Goal: Task Accomplishment & Management: Manage account settings

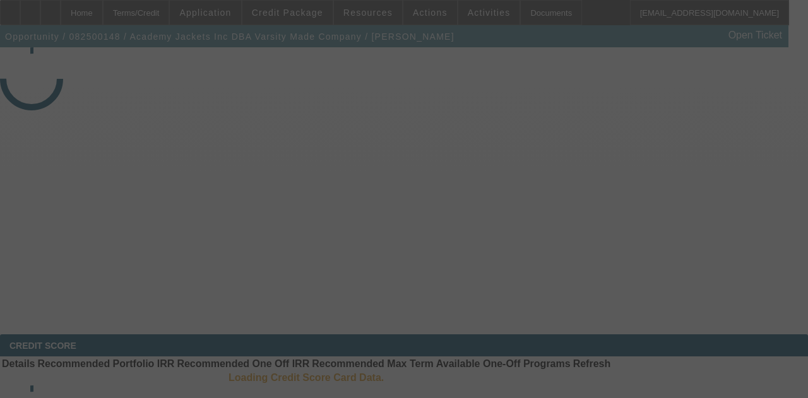
select select "3"
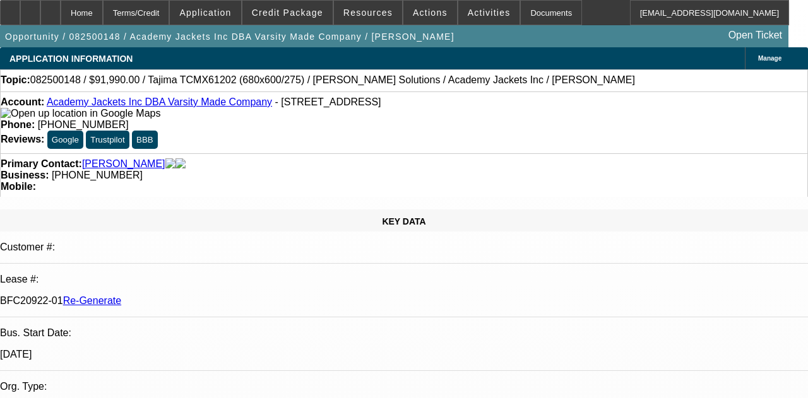
select select "0"
select select "2"
select select "0.1"
select select "4"
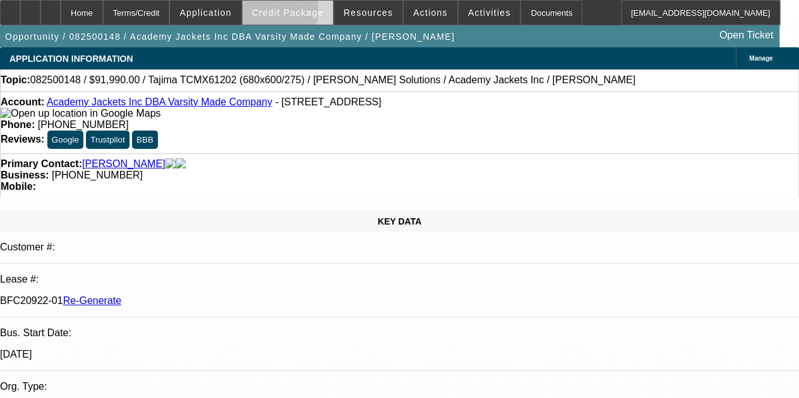
click at [290, 13] on span "Credit Package" at bounding box center [287, 13] width 71 height 10
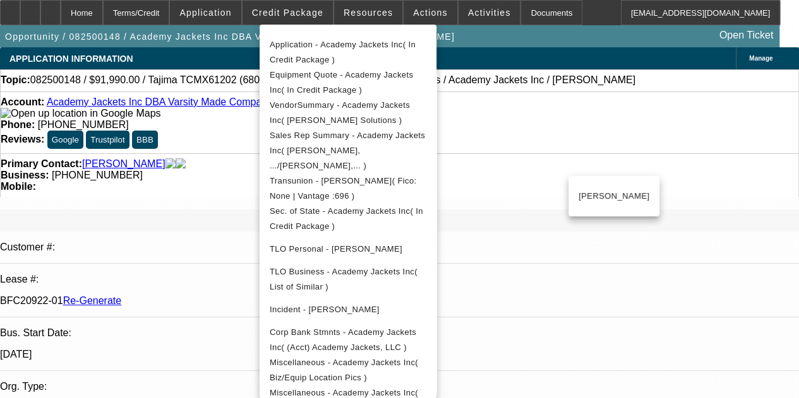
scroll to position [275, 0]
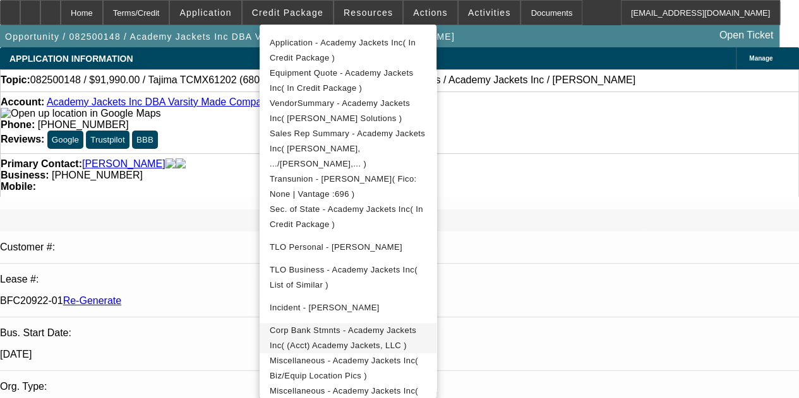
click at [311, 323] on span "Corp Bank Stmnts - Academy Jackets Inc( (Acct) Academy Jackets, LLC )" at bounding box center [348, 338] width 157 height 30
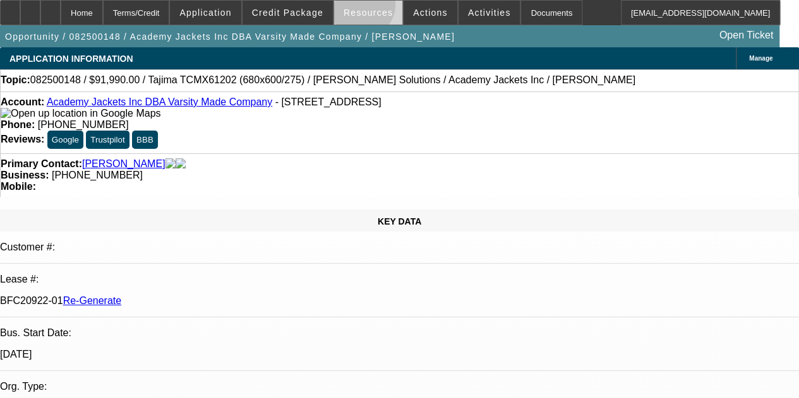
click at [362, 8] on span "Resources" at bounding box center [367, 13] width 49 height 10
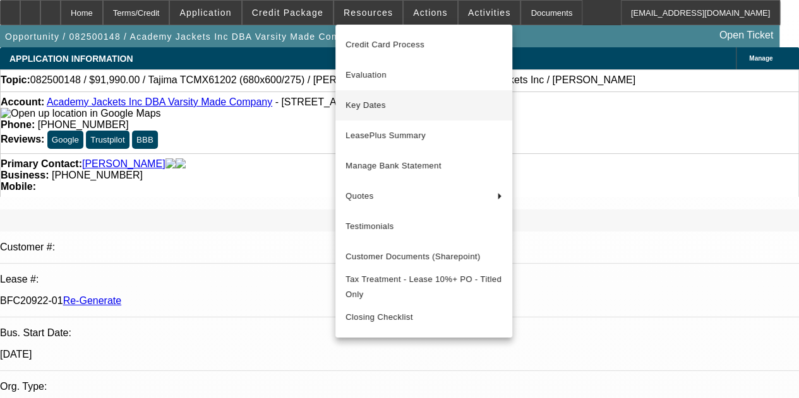
click at [370, 102] on span "Key Dates" at bounding box center [423, 105] width 157 height 15
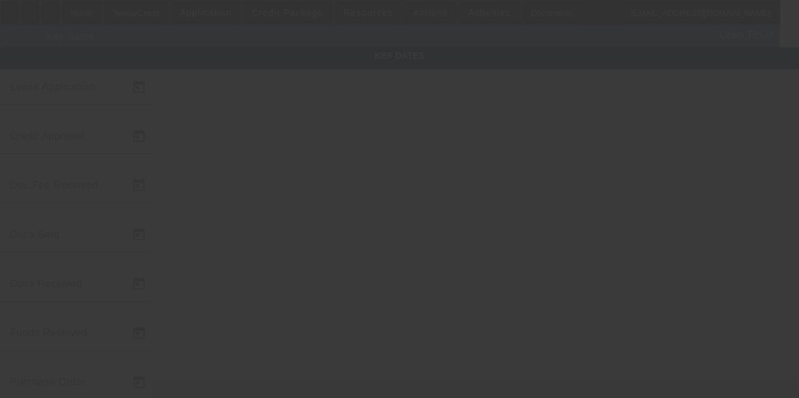
type input "8/6/2025"
type input "8/7/2025"
type input "8/8/2025"
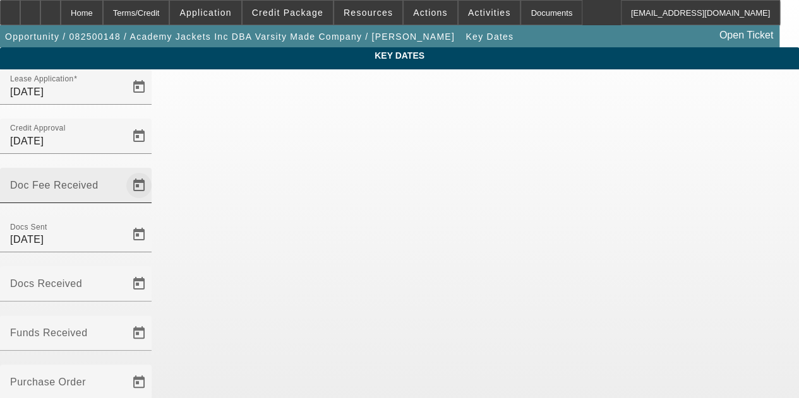
click at [154, 170] on span "Open calendar" at bounding box center [139, 185] width 30 height 30
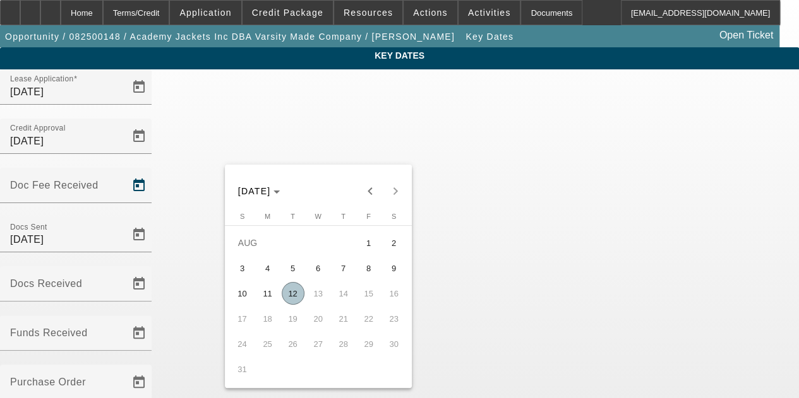
click at [293, 295] on span "12" at bounding box center [293, 293] width 23 height 23
type input "[DATE]"
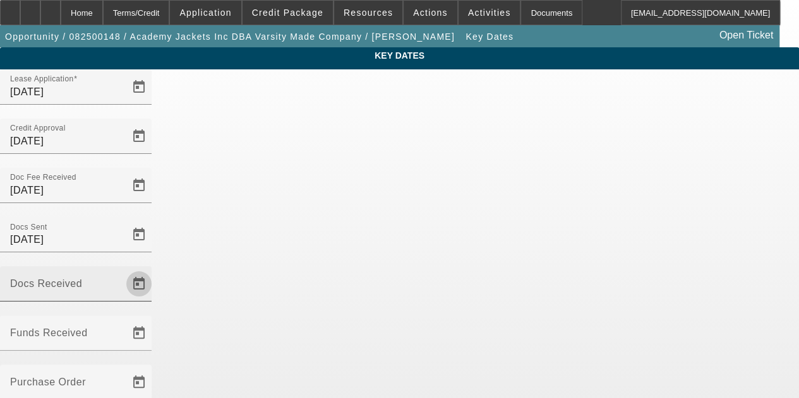
click at [154, 269] on span "Open calendar" at bounding box center [139, 284] width 30 height 30
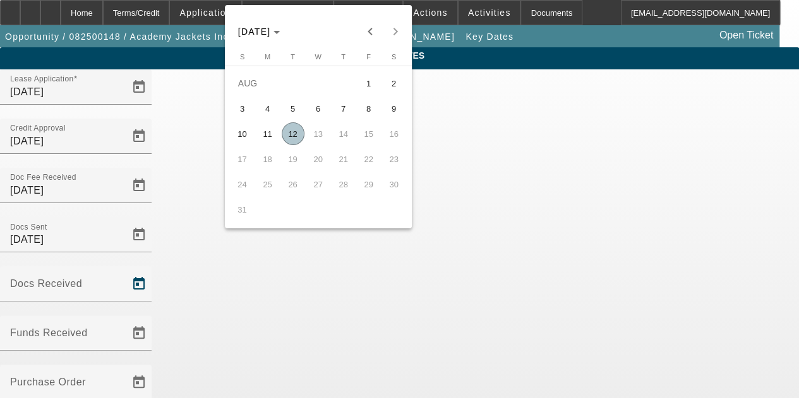
click at [287, 136] on span "12" at bounding box center [293, 133] width 23 height 23
type input "[DATE]"
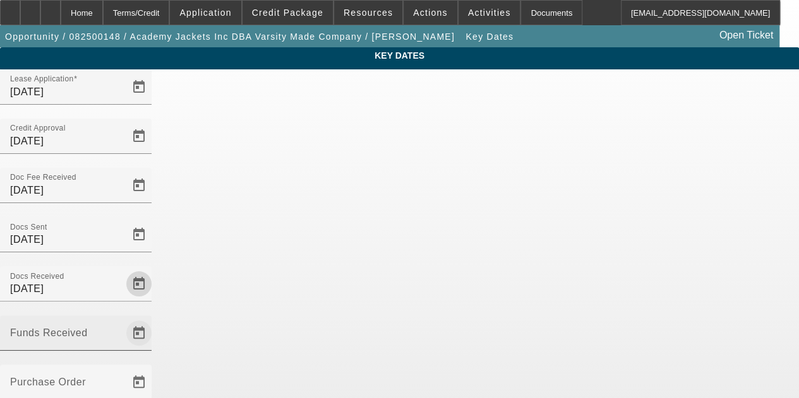
click at [154, 318] on span "Open calendar" at bounding box center [139, 333] width 30 height 30
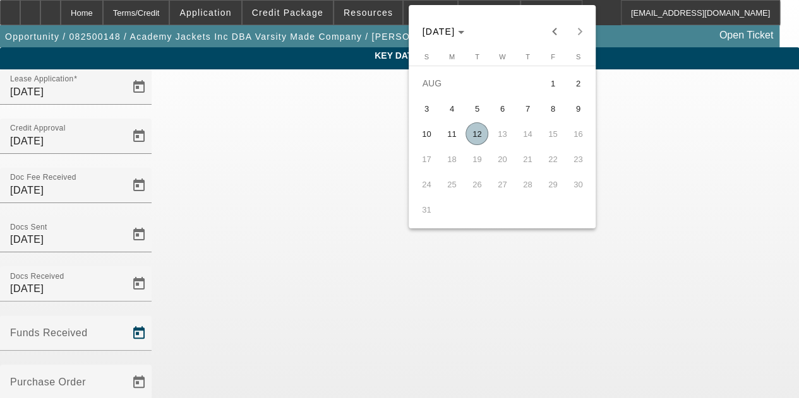
click at [476, 133] on span "12" at bounding box center [476, 133] width 23 height 23
type input "8/12/2025"
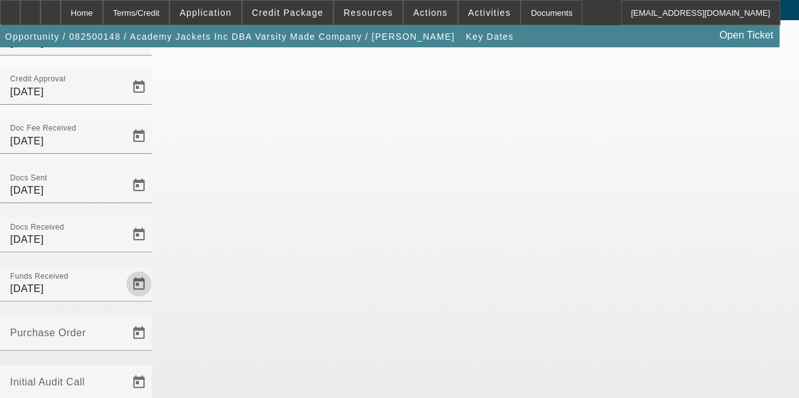
scroll to position [82, 0]
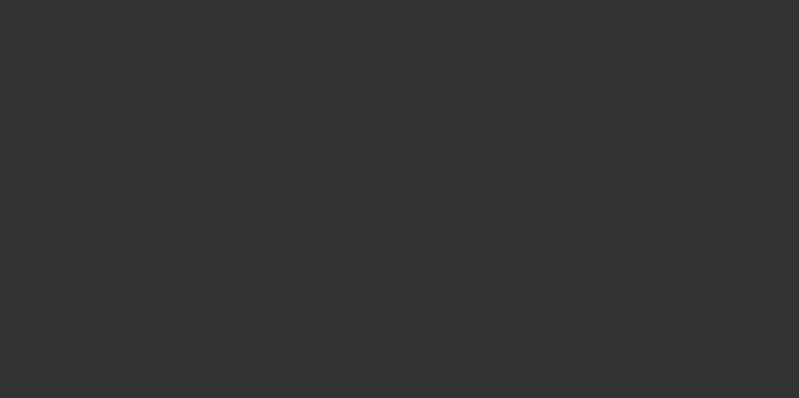
click at [427, 360] on div at bounding box center [399, 199] width 799 height 398
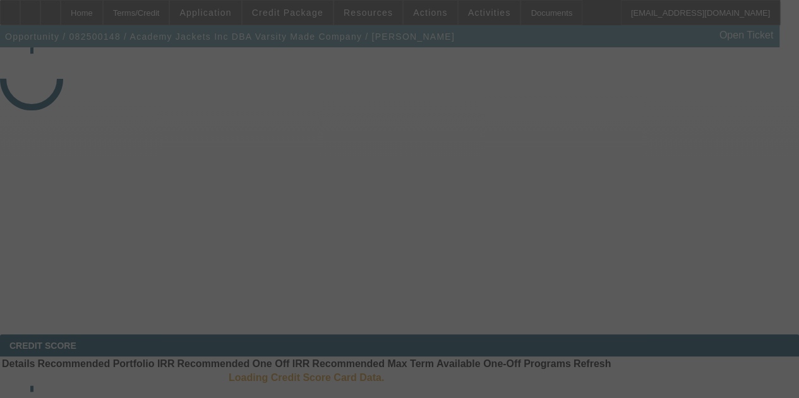
select select "3"
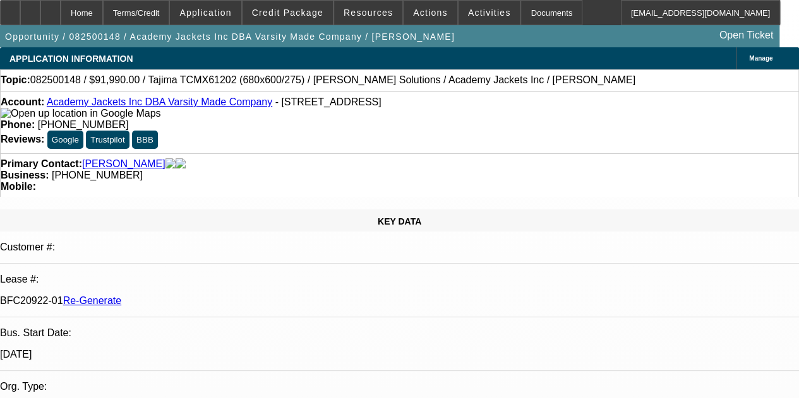
select select "0"
select select "2"
select select "0.1"
select select "4"
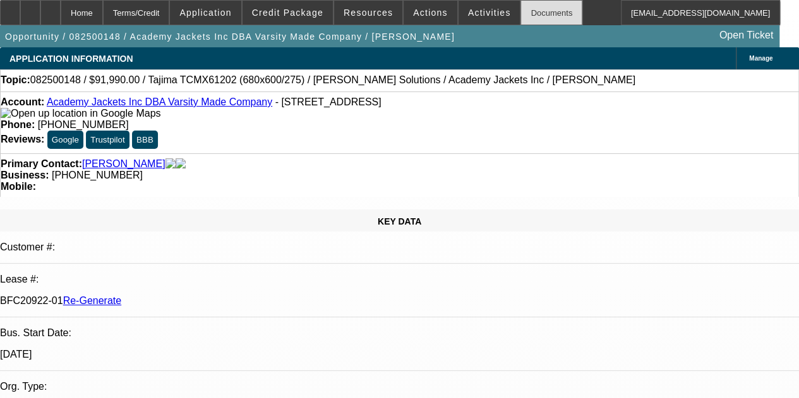
click at [520, 11] on div "Documents" at bounding box center [551, 12] width 62 height 25
click at [468, 11] on span "Activities" at bounding box center [489, 13] width 43 height 10
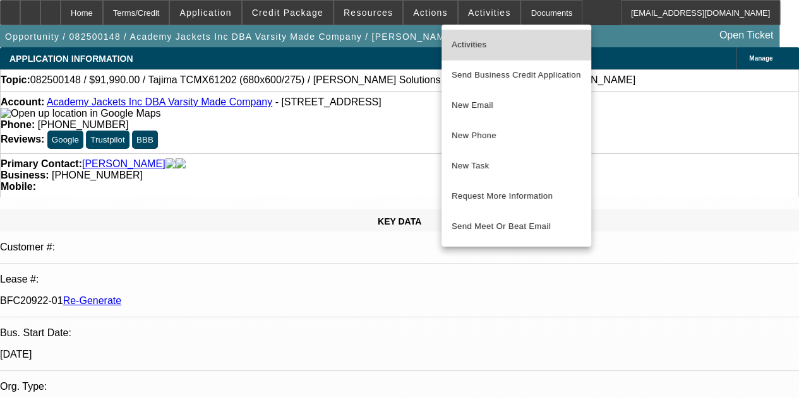
click at [462, 40] on span "Activities" at bounding box center [515, 44] width 129 height 15
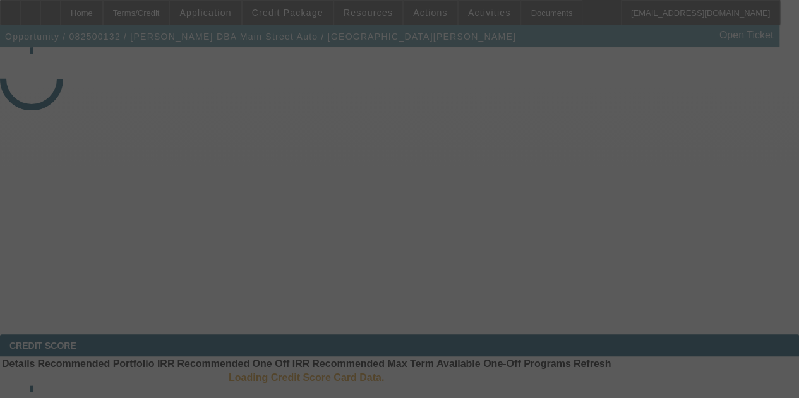
select select "3"
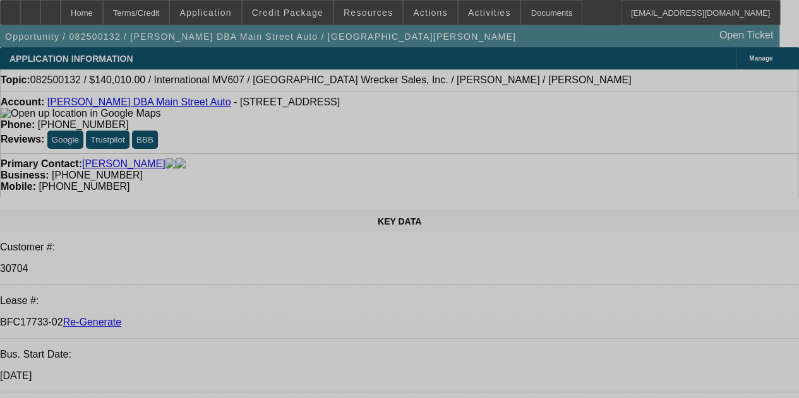
select select "0"
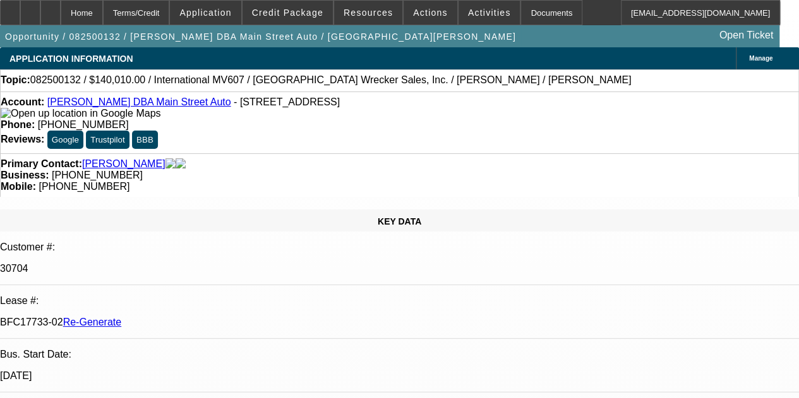
select select "0"
select select "2"
select select "0"
select select "6"
click at [520, 15] on div "Documents" at bounding box center [551, 12] width 62 height 25
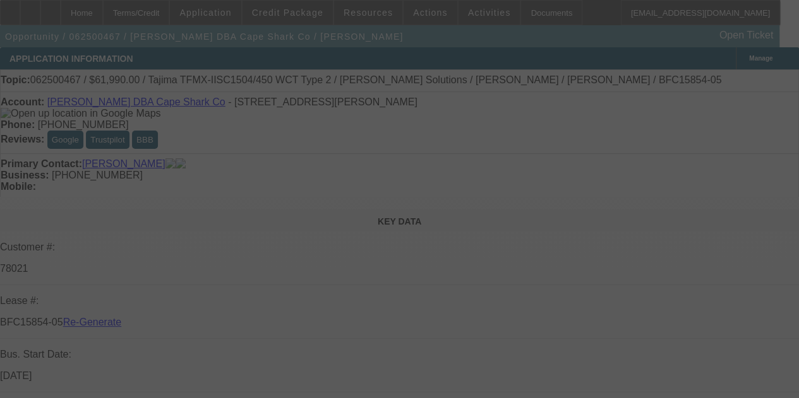
select select "3"
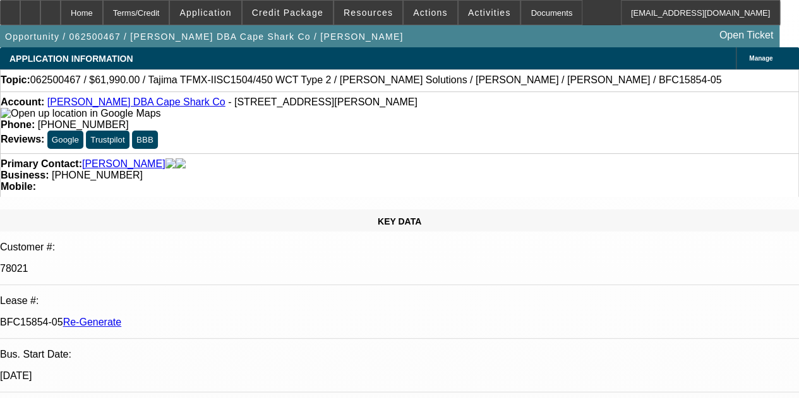
select select "0"
select select "2"
select select "0.1"
select select "4"
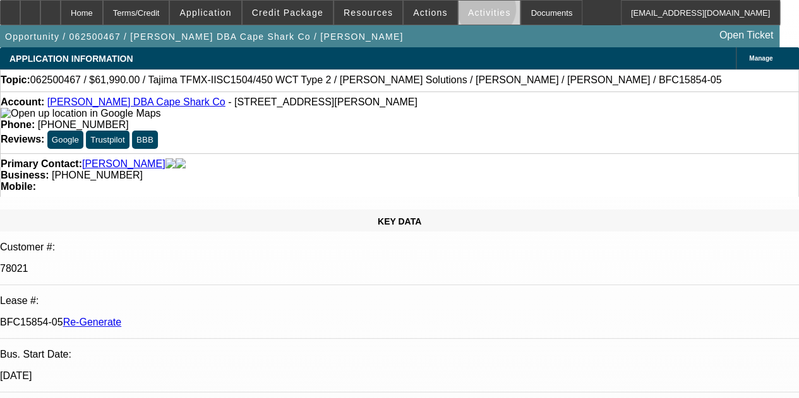
click at [469, 12] on span "Activities" at bounding box center [489, 13] width 43 height 10
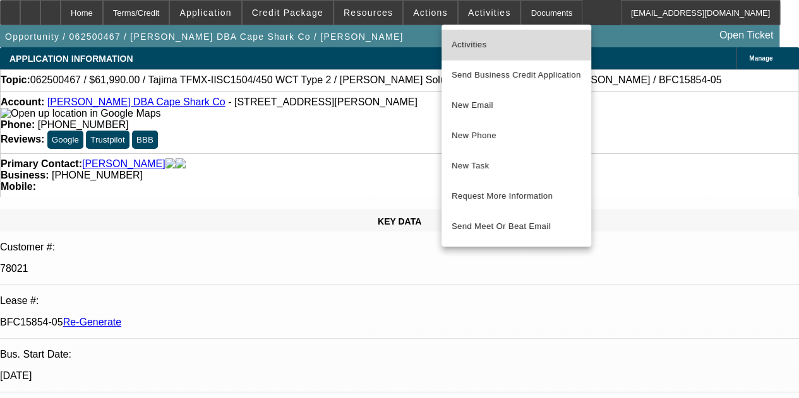
click at [467, 41] on span "Activities" at bounding box center [515, 44] width 129 height 15
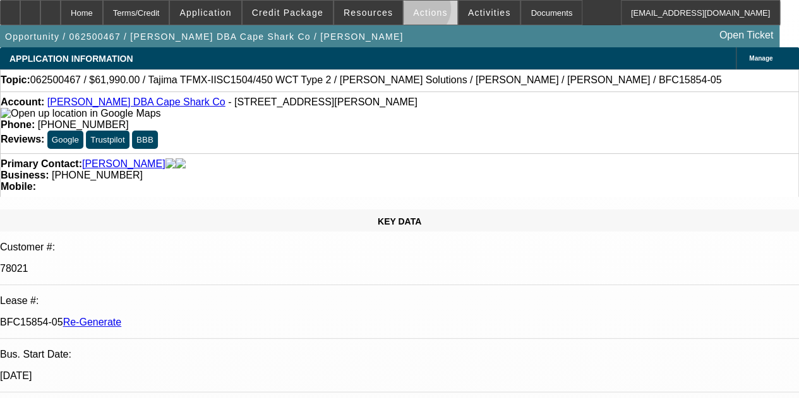
click at [413, 12] on span "Actions" at bounding box center [430, 13] width 35 height 10
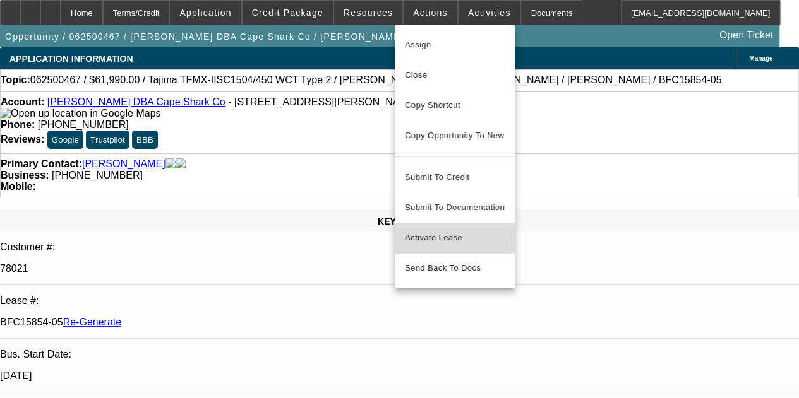
click at [426, 223] on button "Activate Lease" at bounding box center [455, 238] width 120 height 30
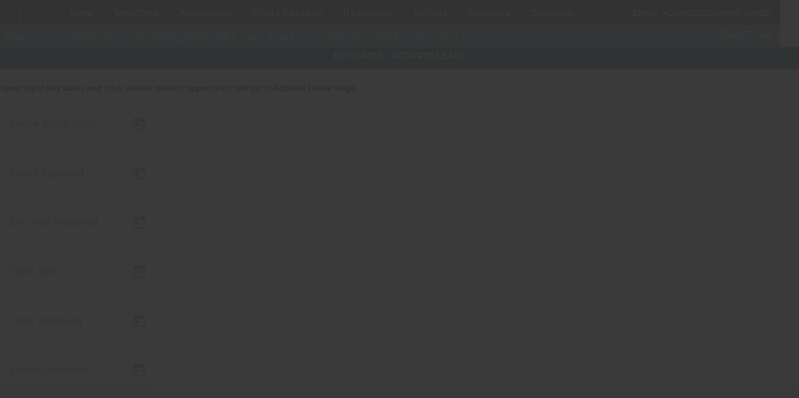
type input "6/19/2025"
type input "6/24/2025"
type input "6/25/2025"
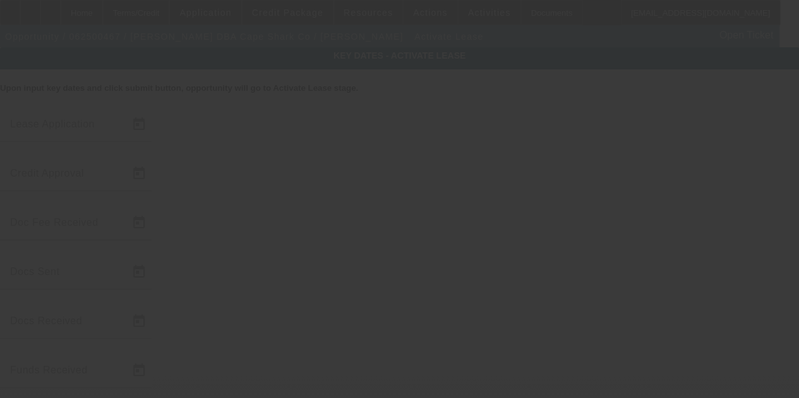
type input "6/26/2025"
drag, startPoint x: 374, startPoint y: 245, endPoint x: 374, endPoint y: 254, distance: 9.5
click at [374, 254] on div at bounding box center [399, 199] width 799 height 398
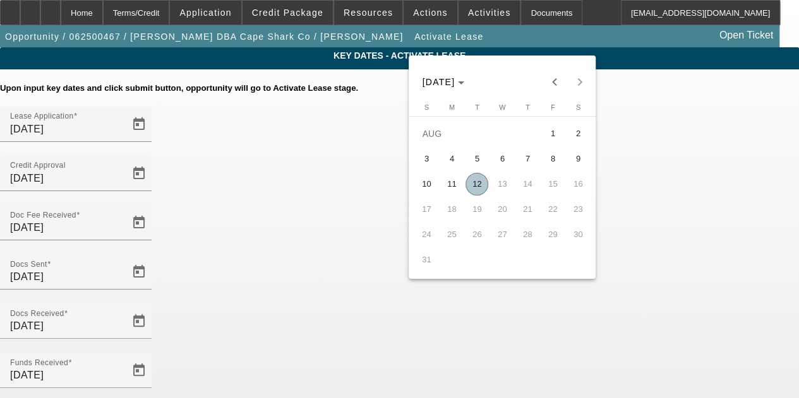
click at [475, 184] on span "12" at bounding box center [476, 184] width 23 height 23
type input "[DATE]"
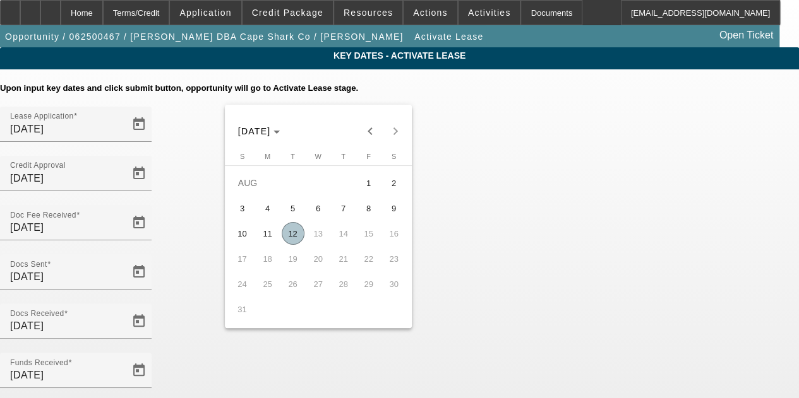
click at [289, 235] on span "12" at bounding box center [293, 233] width 23 height 23
type input "[DATE]"
type input "9/1/2025"
type input "10/1/2025"
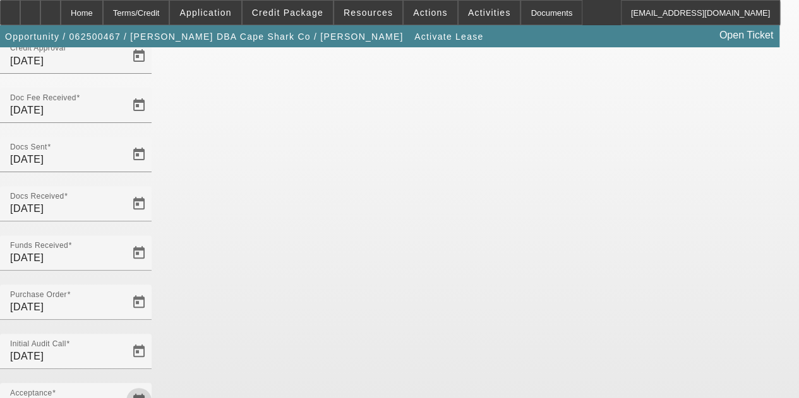
scroll to position [130, 0]
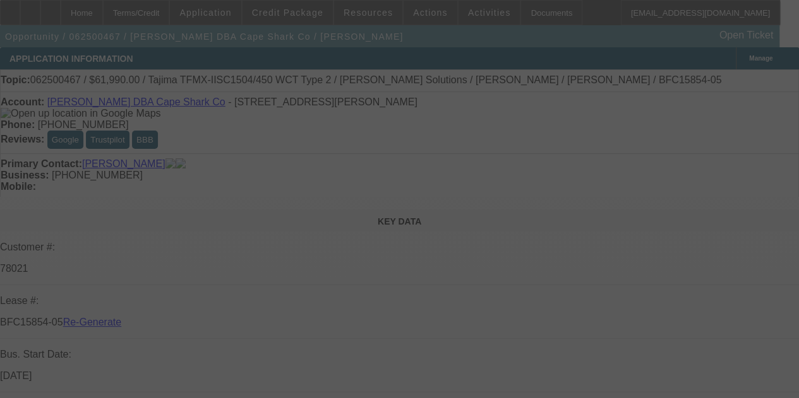
select select "4"
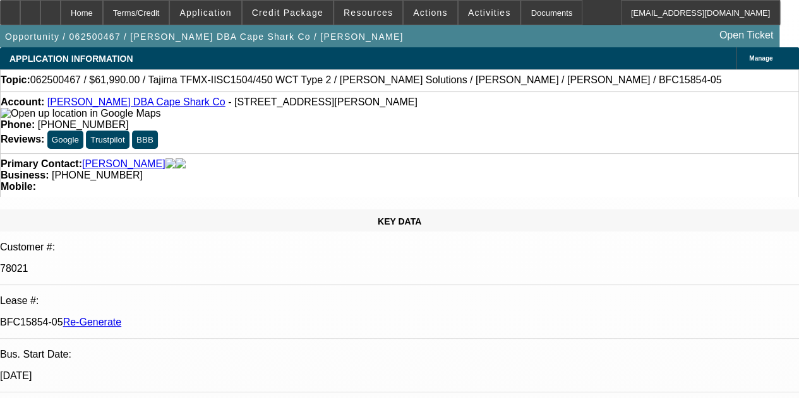
select select "0"
select select "2"
select select "0.1"
select select "4"
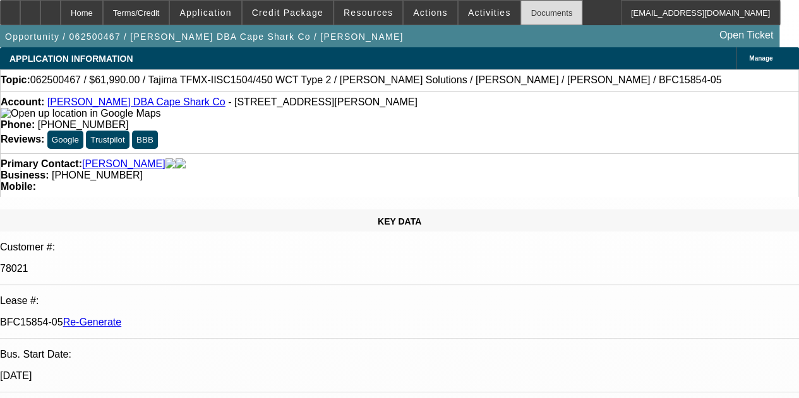
click at [520, 9] on div "Documents" at bounding box center [551, 12] width 62 height 25
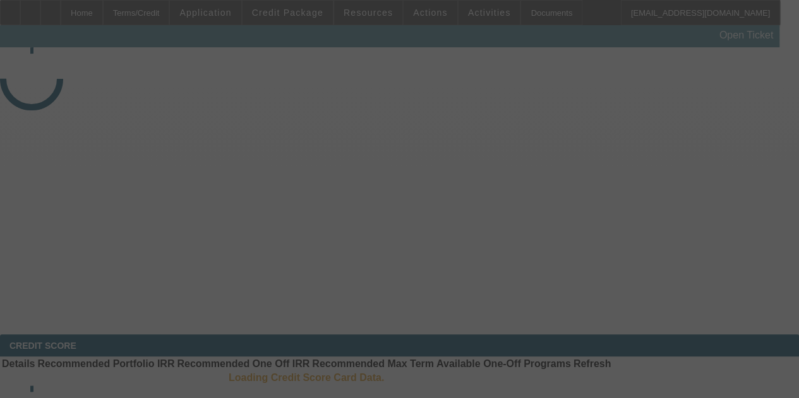
select select "3"
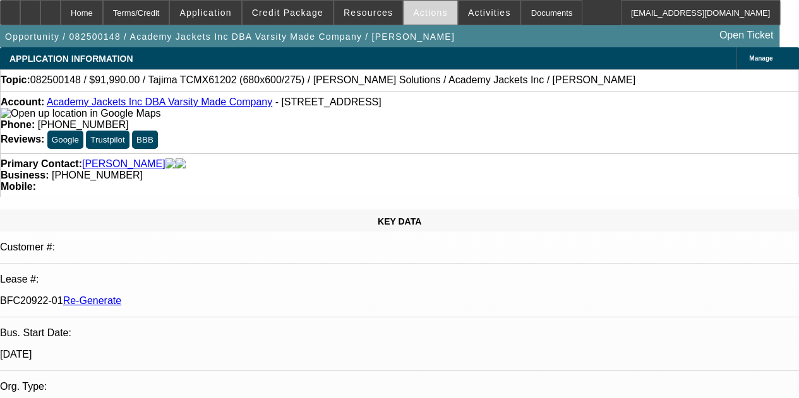
select select "0"
select select "2"
select select "0.1"
select select "4"
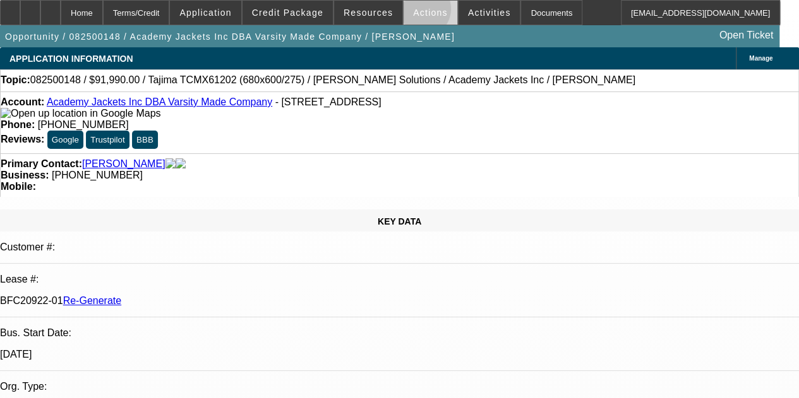
click at [413, 12] on span "Actions" at bounding box center [430, 13] width 35 height 10
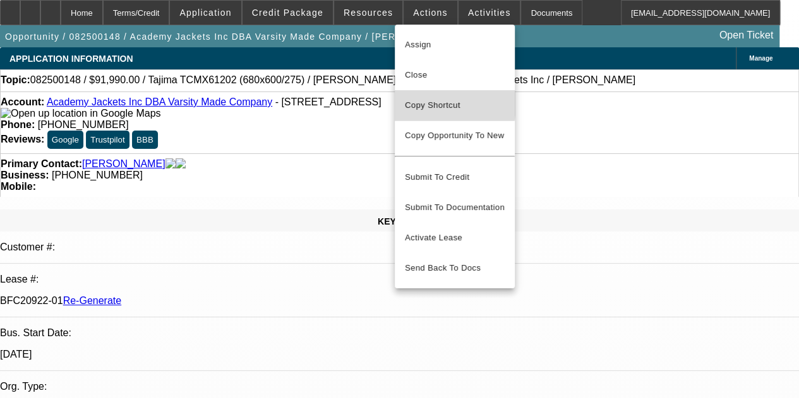
click at [420, 104] on span "Copy Shortcut" at bounding box center [455, 105] width 100 height 15
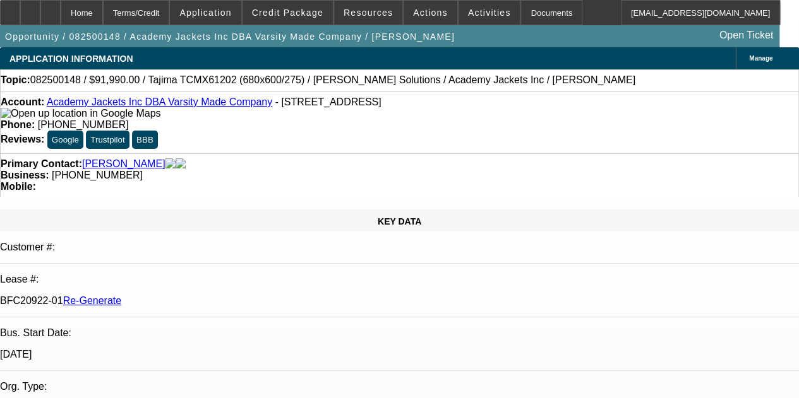
click at [436, 53] on div "APPLICATION INFORMATION Manage" at bounding box center [399, 58] width 799 height 22
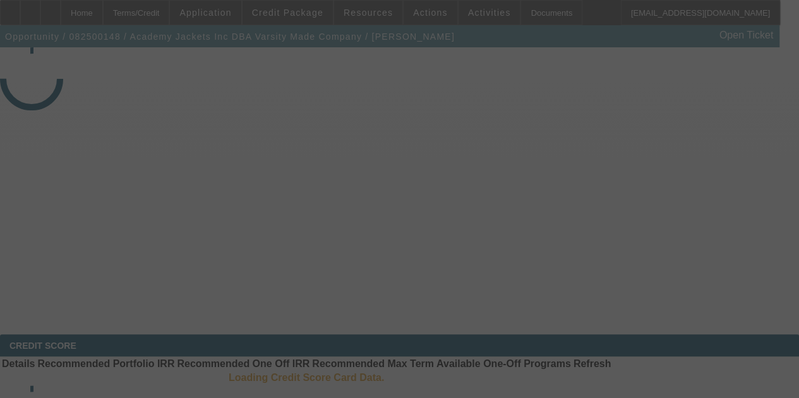
select select "3"
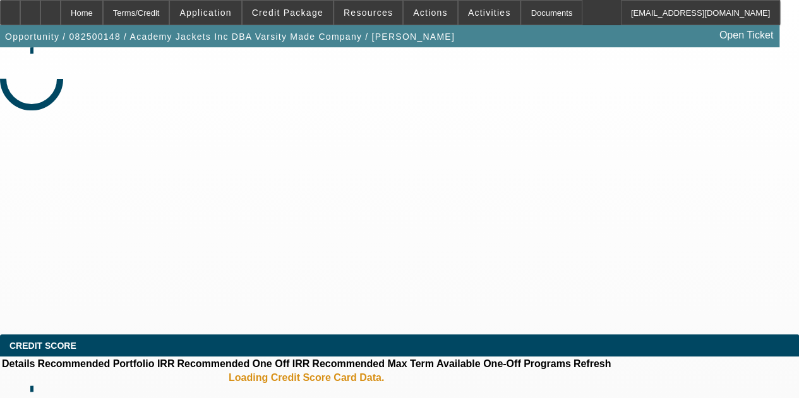
select select "0"
select select "2"
select select "0.1"
select select "4"
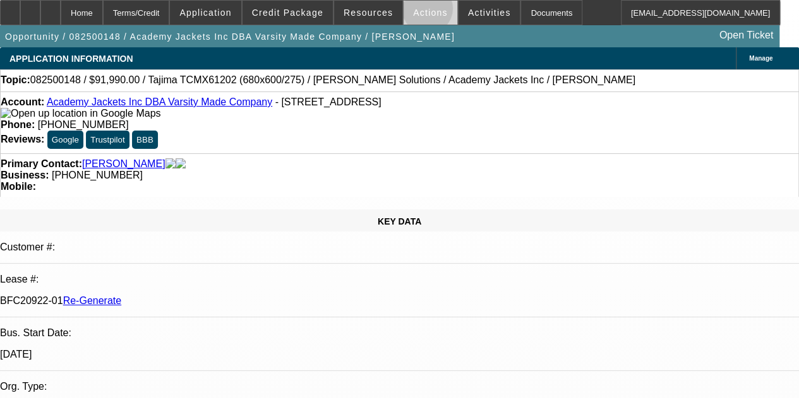
click at [418, 11] on span "Actions" at bounding box center [430, 13] width 35 height 10
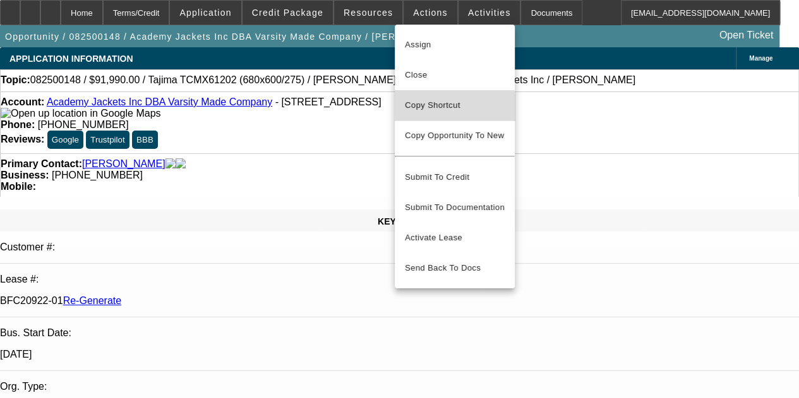
click at [422, 110] on span "Copy Shortcut" at bounding box center [455, 105] width 100 height 15
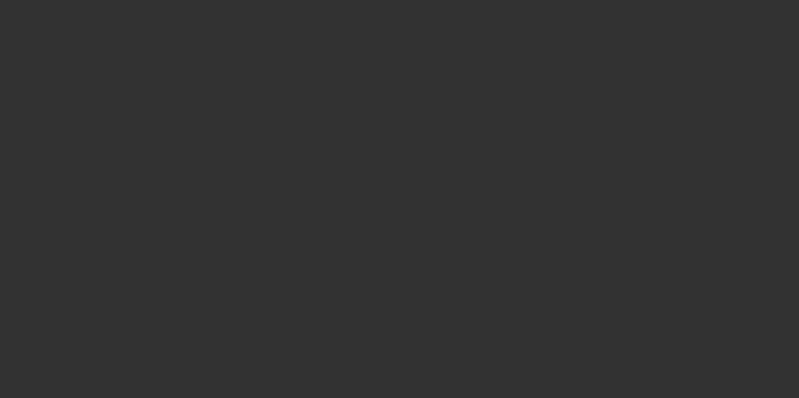
select select "3"
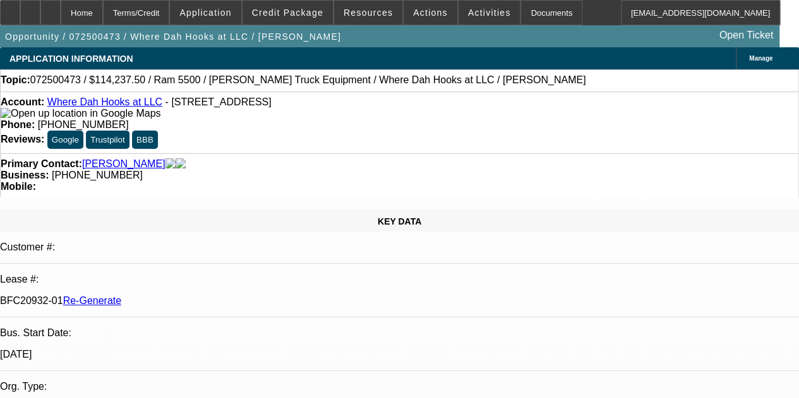
select select "0"
select select "2"
select select "0.1"
select select "4"
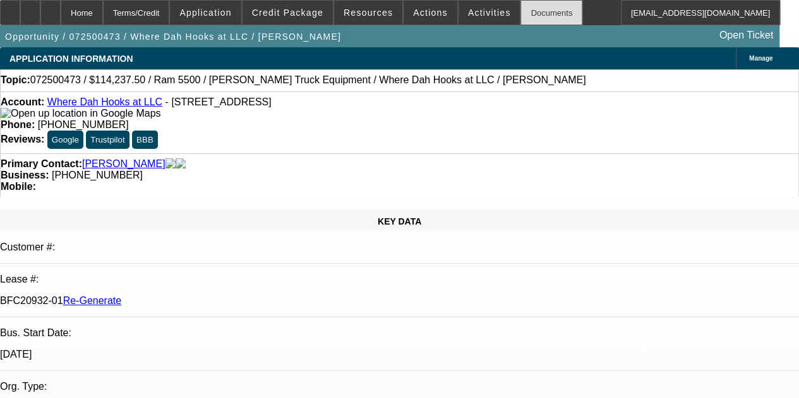
click at [525, 11] on div "Documents" at bounding box center [551, 12] width 62 height 25
click at [61, 11] on div at bounding box center [50, 12] width 20 height 25
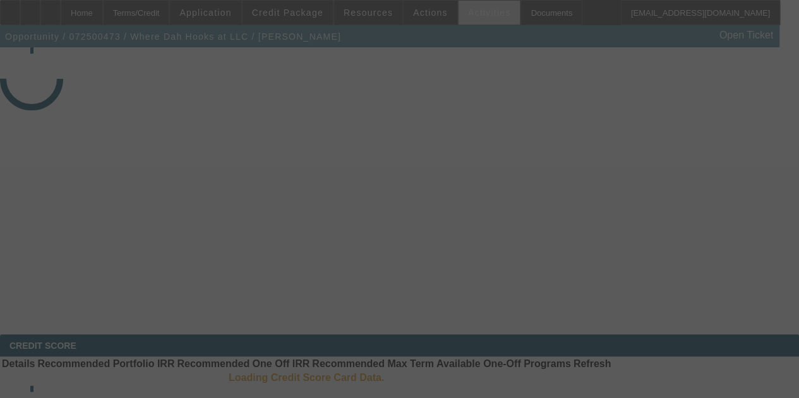
select select "3"
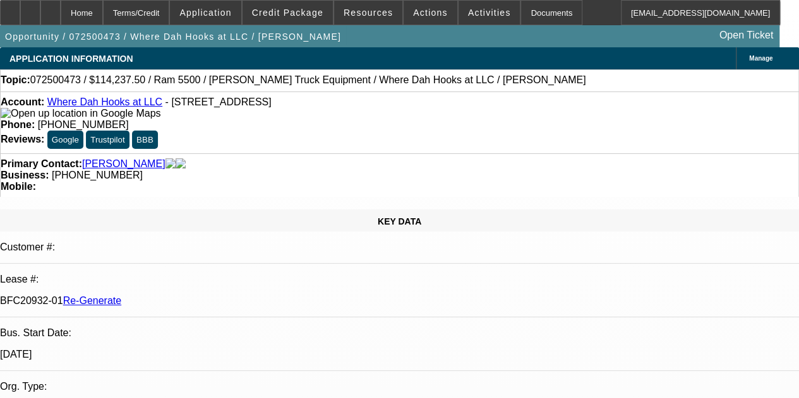
select select "0"
select select "0.1"
select select "1"
select select "2"
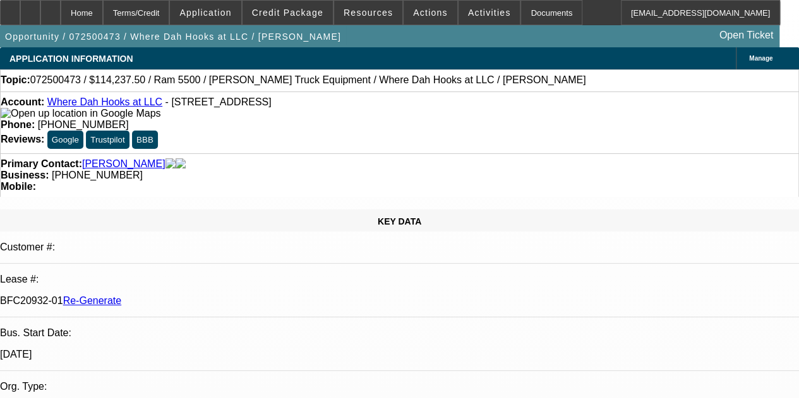
select select "4"
click at [468, 14] on span "Activities" at bounding box center [489, 13] width 43 height 10
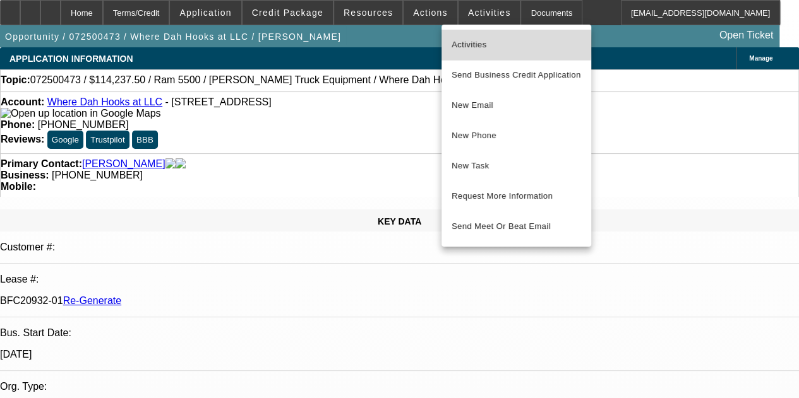
click at [466, 44] on span "Activities" at bounding box center [515, 44] width 129 height 15
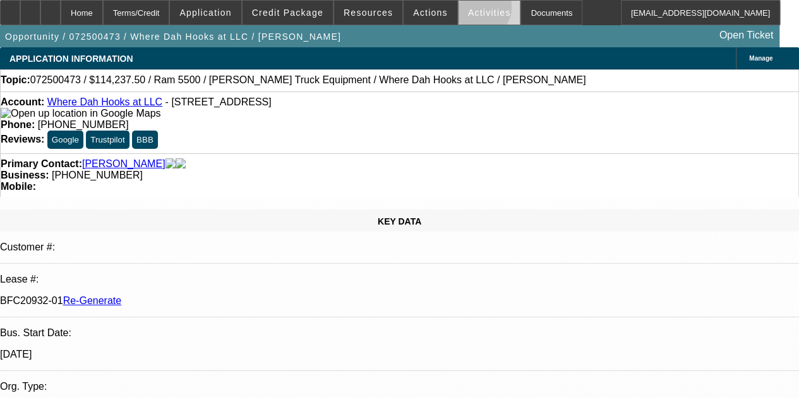
click at [468, 9] on span "Activities" at bounding box center [489, 13] width 43 height 10
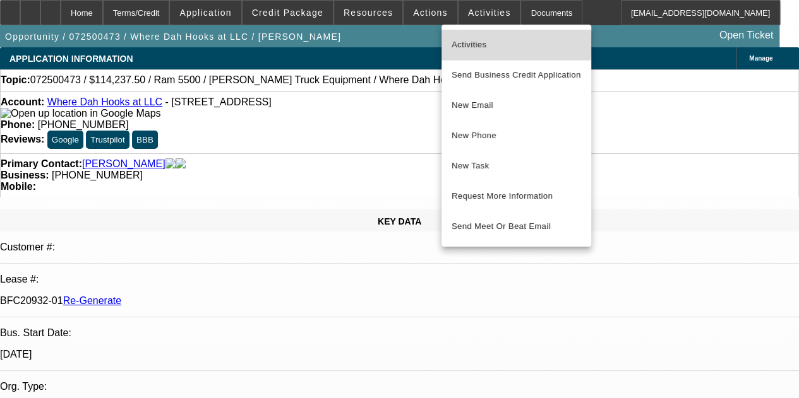
click at [460, 42] on span "Activities" at bounding box center [515, 44] width 129 height 15
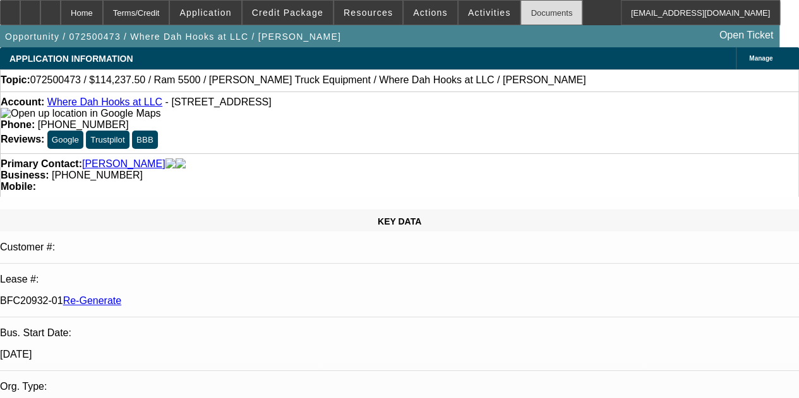
click at [520, 15] on div "Documents" at bounding box center [551, 12] width 62 height 25
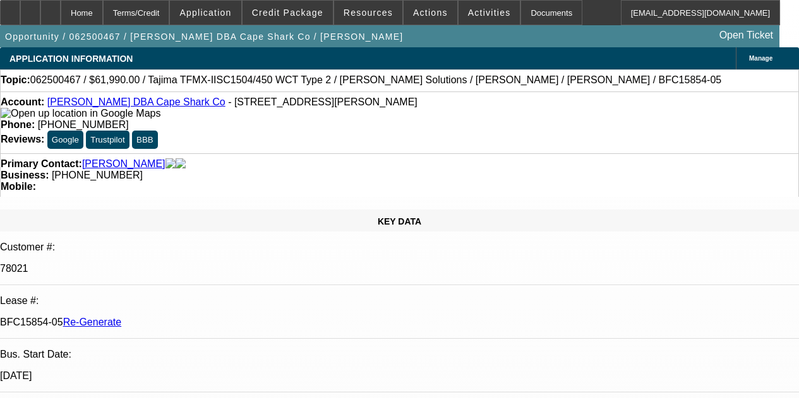
select select "4"
select select "0"
select select "2"
select select "0.1"
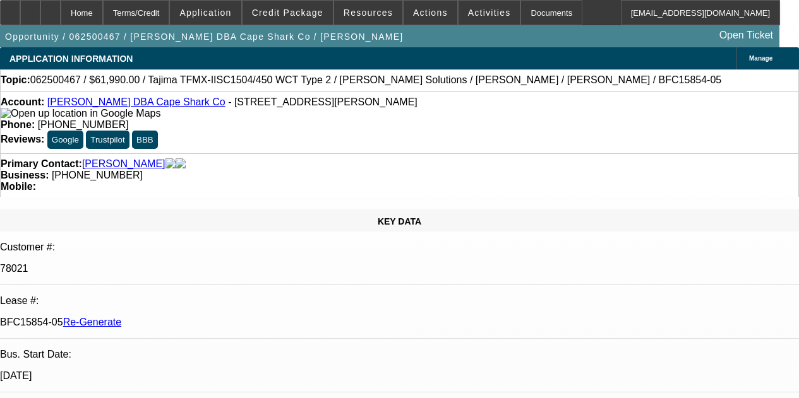
select select "4"
click at [520, 14] on div "Documents" at bounding box center [551, 12] width 62 height 25
click at [520, 16] on div "Documents" at bounding box center [551, 12] width 62 height 25
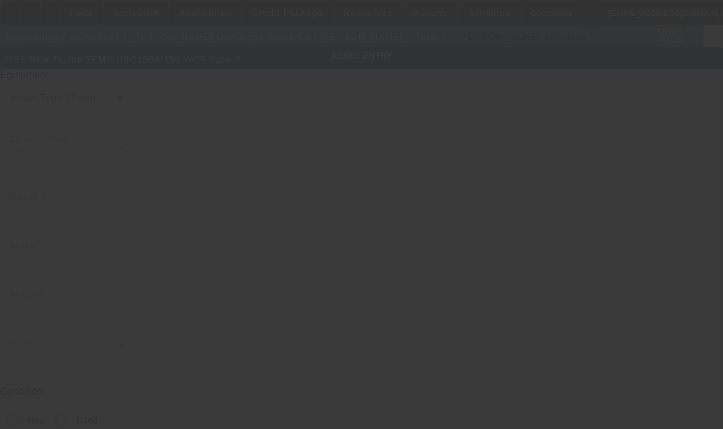
type input "Tajima"
type input "TFMX-IISC1504/450 WCT Type 2"
radio input "true"
type textarea "4 Head / 15 Needle Embroidery Machine with New Cap Frame Driver with Support Sh…"
type input "[STREET_ADDRESS]"
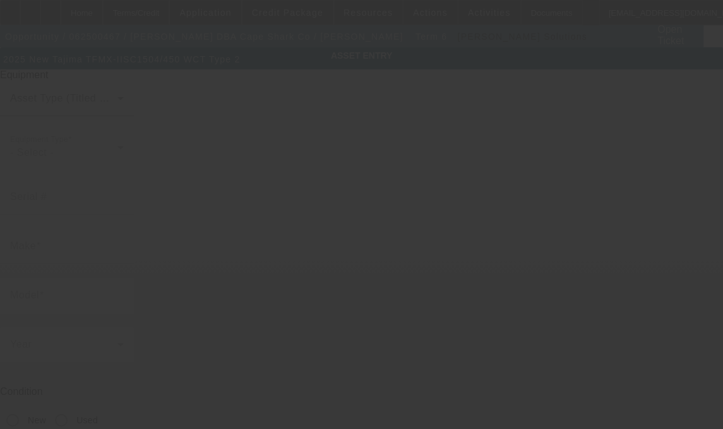
type input "South [PERSON_NAME]"
type input "02660"
type input "Barnstable"
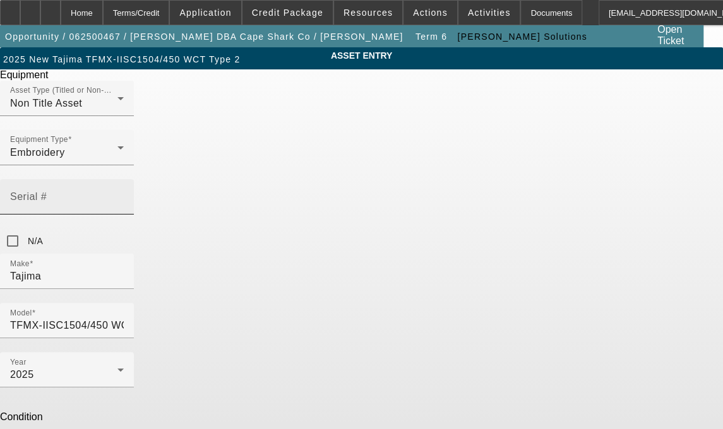
click at [124, 194] on input "Serial #" at bounding box center [67, 201] width 114 height 15
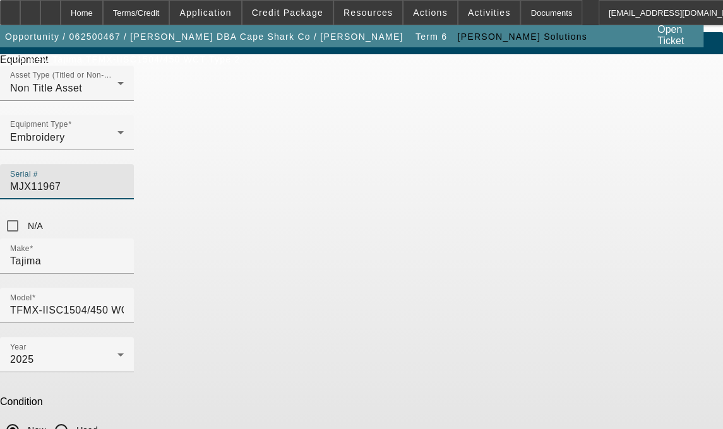
scroll to position [47, 0]
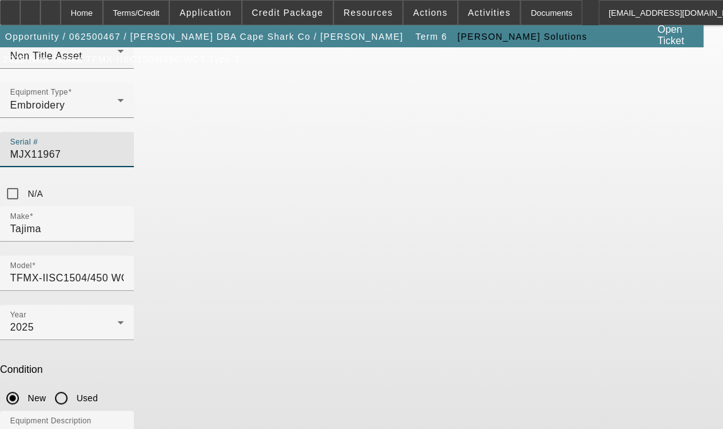
type input "MJX11967"
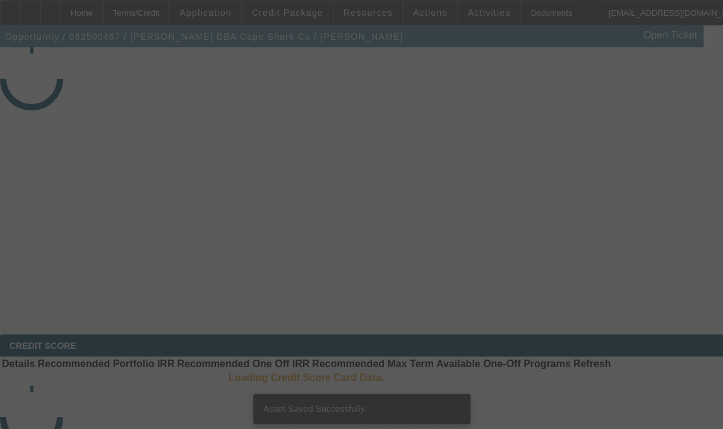
select select "4"
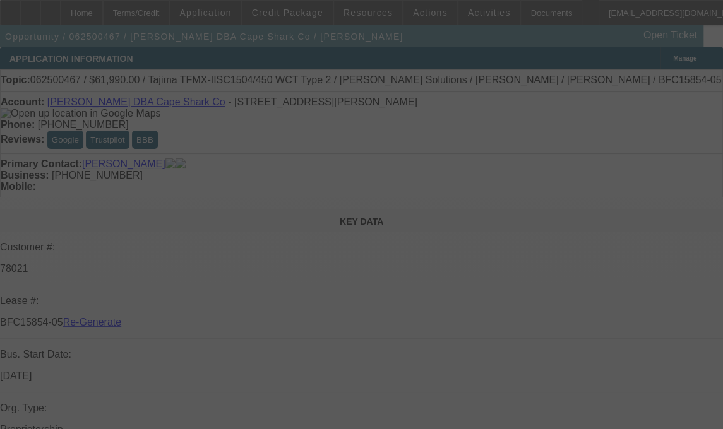
select select "0"
select select "2"
select select "0.1"
select select "4"
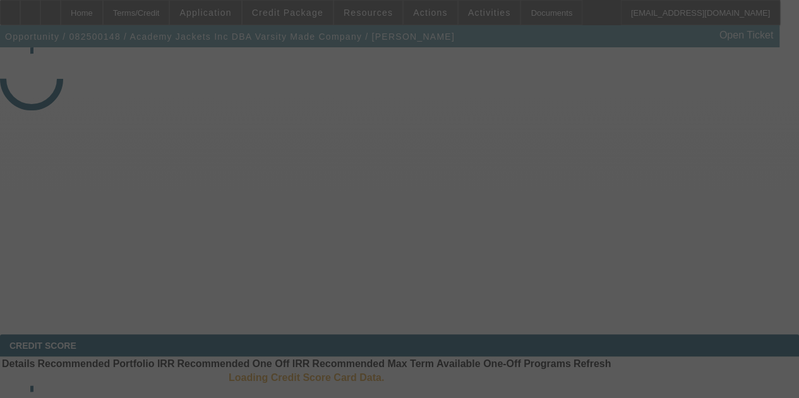
select select "3"
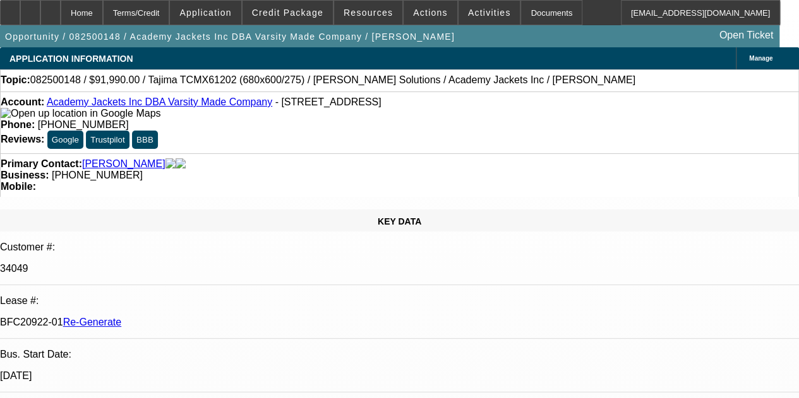
select select "0"
select select "2"
select select "0.1"
select select "4"
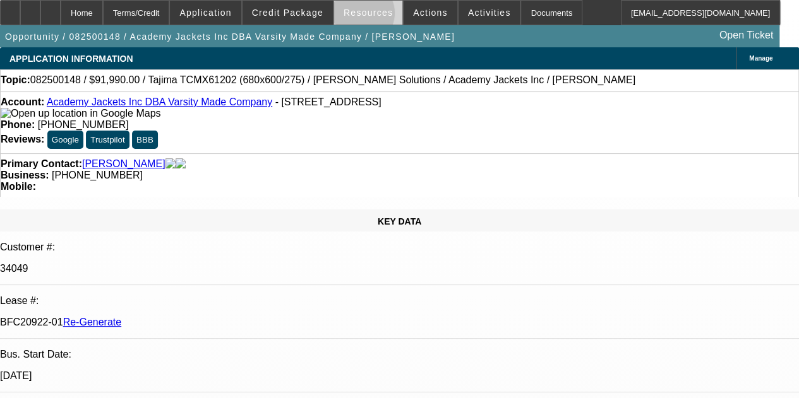
click at [361, 15] on span "Resources" at bounding box center [367, 13] width 49 height 10
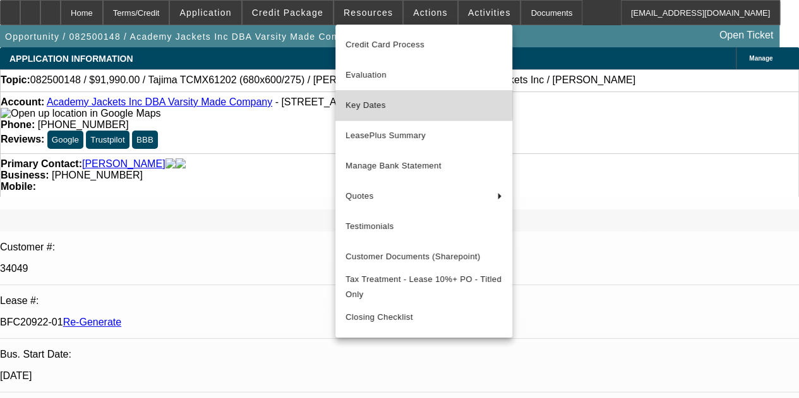
click at [367, 99] on span "Key Dates" at bounding box center [423, 105] width 157 height 15
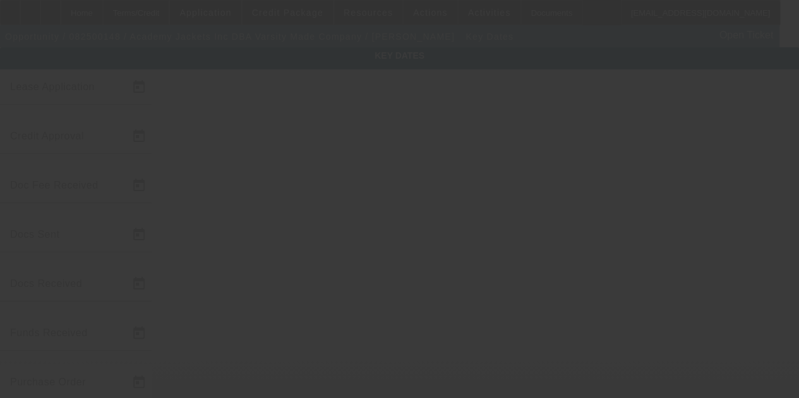
type input "8/6/2025"
type input "8/7/2025"
type input "8/12/2025"
type input "8/8/2025"
type input "8/12/2025"
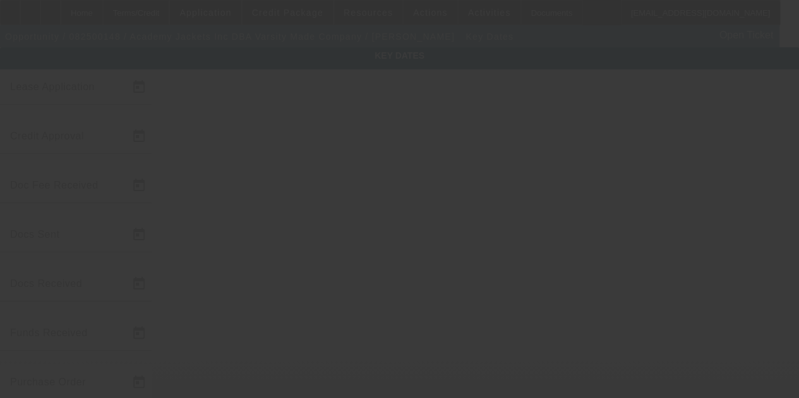
type input "8/12/2025"
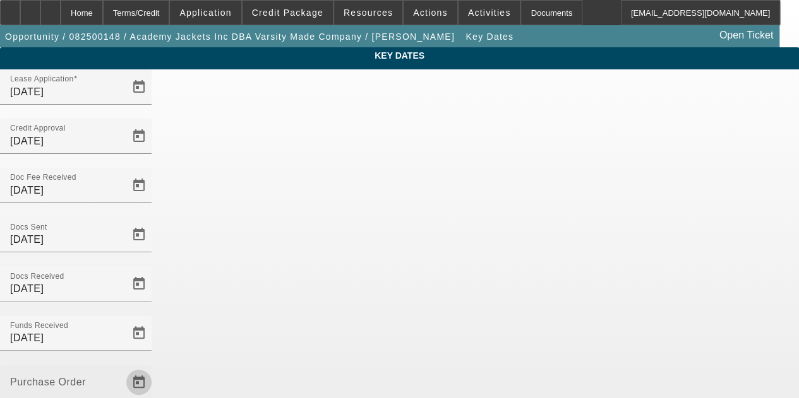
click at [154, 367] on span "Open calendar" at bounding box center [139, 382] width 30 height 30
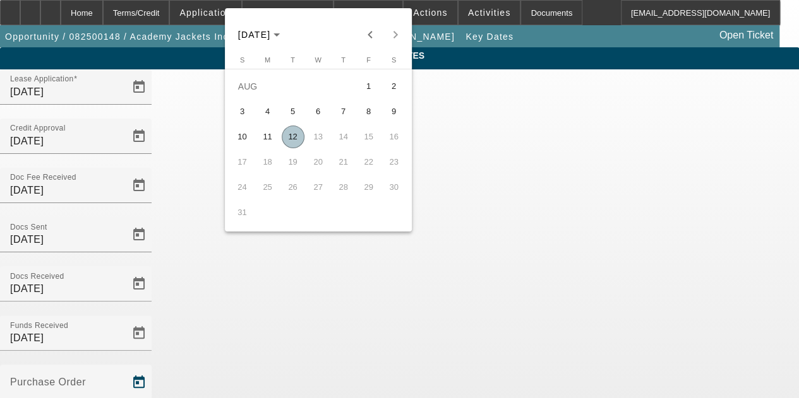
click at [289, 136] on span "12" at bounding box center [293, 137] width 23 height 23
type input "8/12/2025"
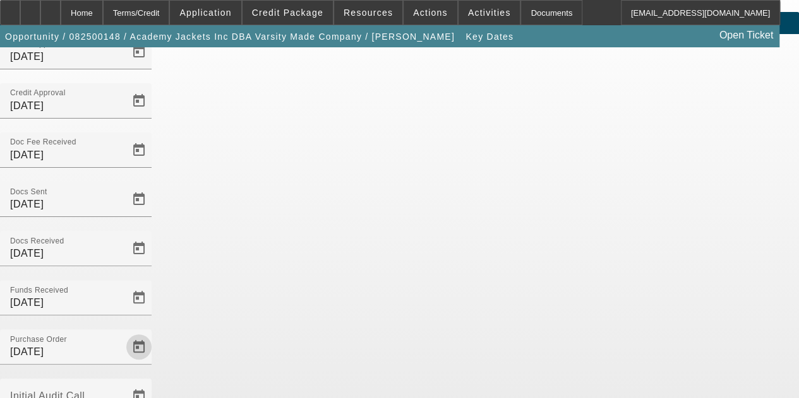
scroll to position [82, 0]
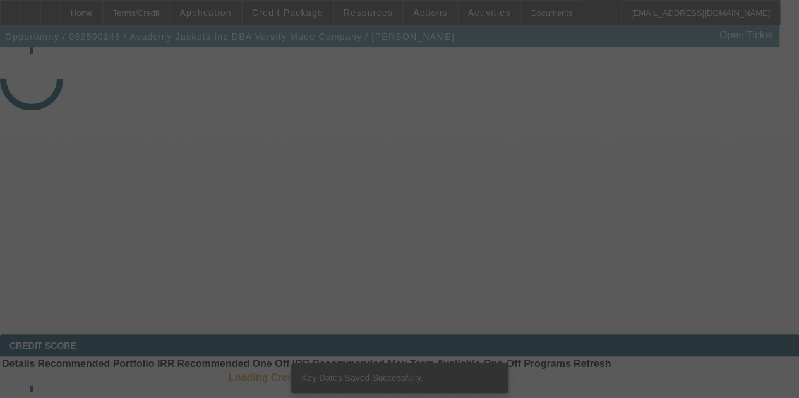
select select "3"
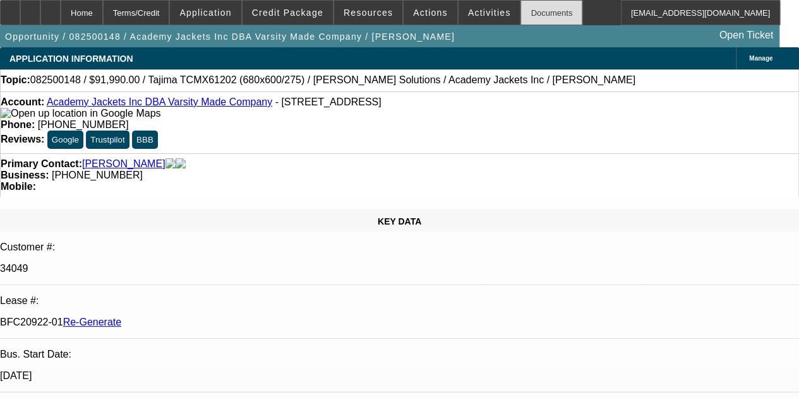
select select "0"
select select "2"
select select "0.1"
select select "4"
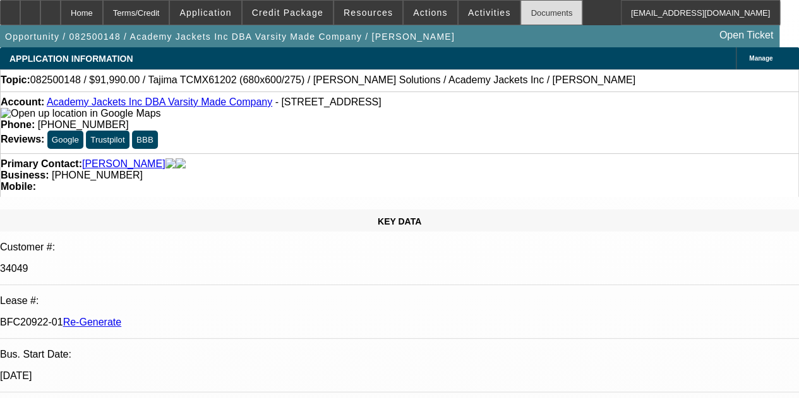
click at [520, 14] on div "Documents" at bounding box center [551, 12] width 62 height 25
click at [464, 7] on span at bounding box center [489, 12] width 62 height 30
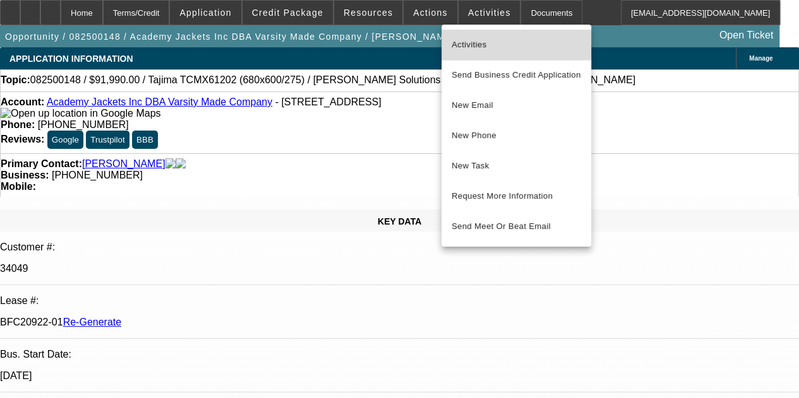
click at [465, 36] on button "Activities" at bounding box center [516, 45] width 150 height 30
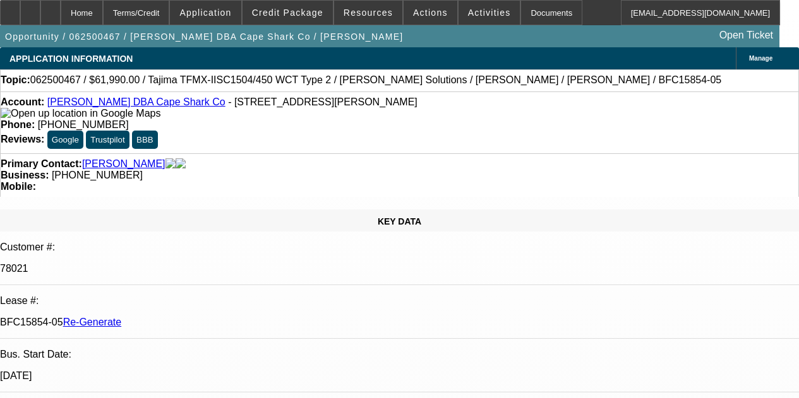
select select "4"
select select "0"
select select "2"
select select "0.1"
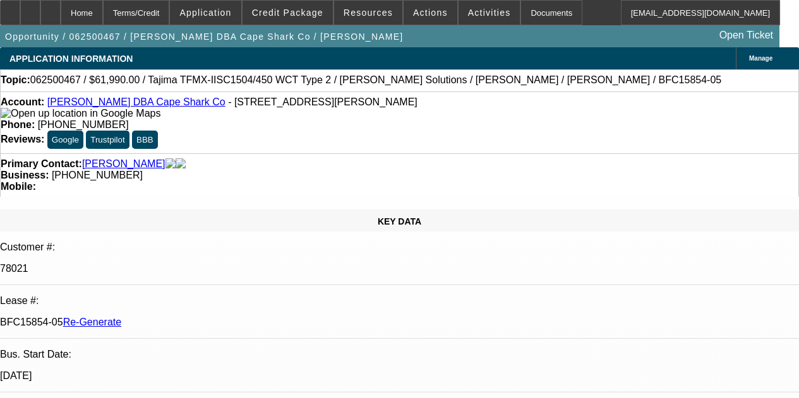
select select "4"
click at [51, 8] on icon at bounding box center [51, 8] width 0 height 0
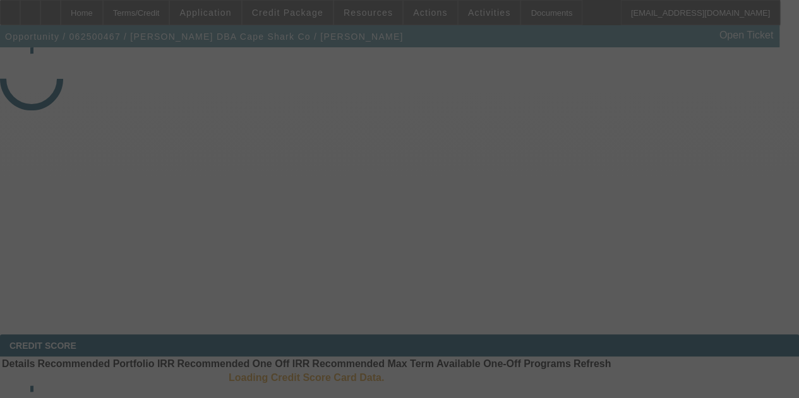
select select "4"
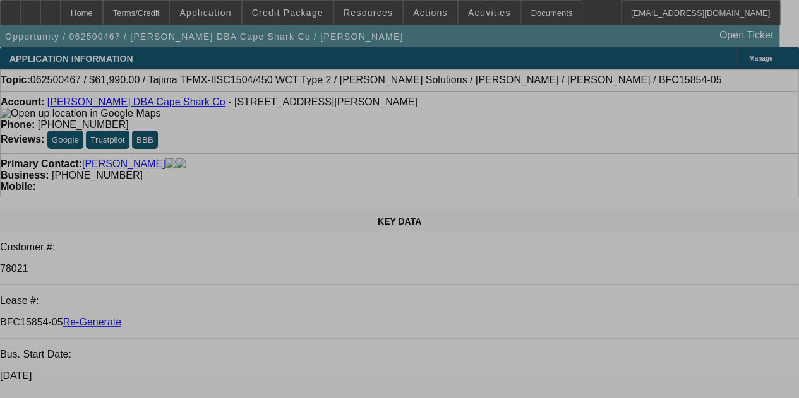
select select "0"
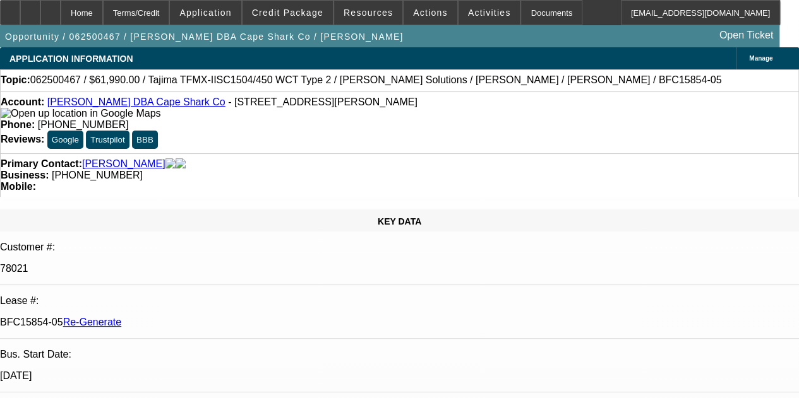
select select "2"
select select "0.1"
select select "4"
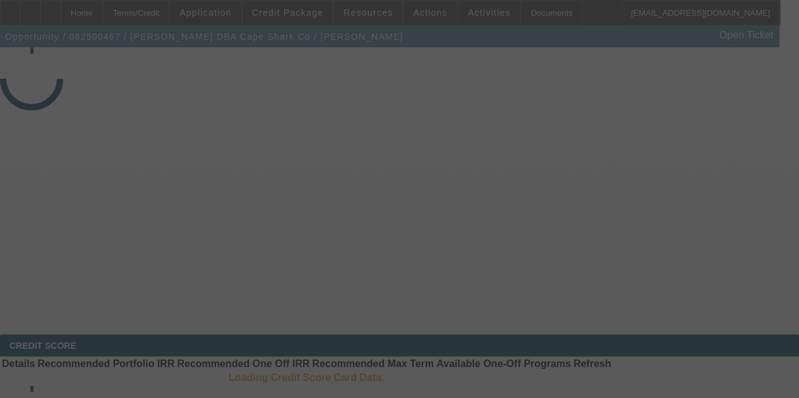
select select "4"
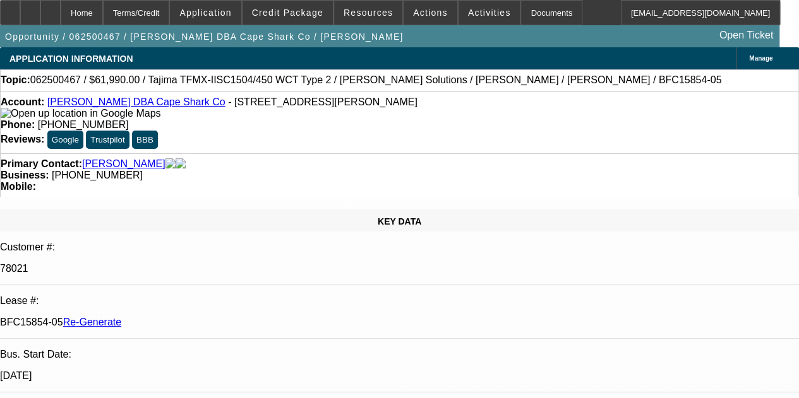
select select "0"
select select "2"
select select "0.1"
select select "4"
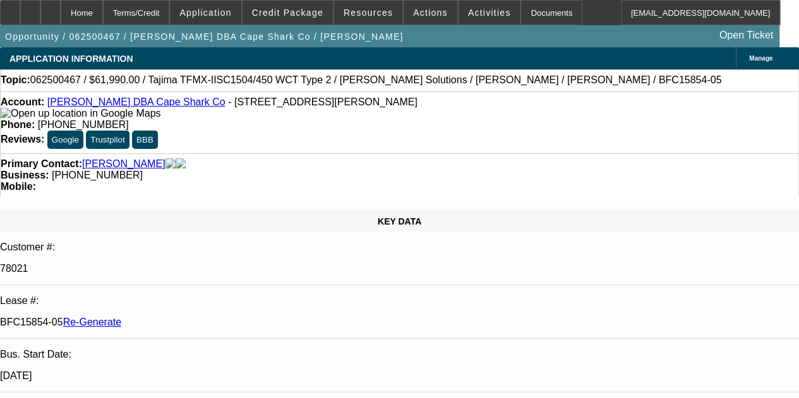
click at [528, 13] on div "Documents" at bounding box center [551, 12] width 62 height 25
